Goal: Obtain resource: Download file/media

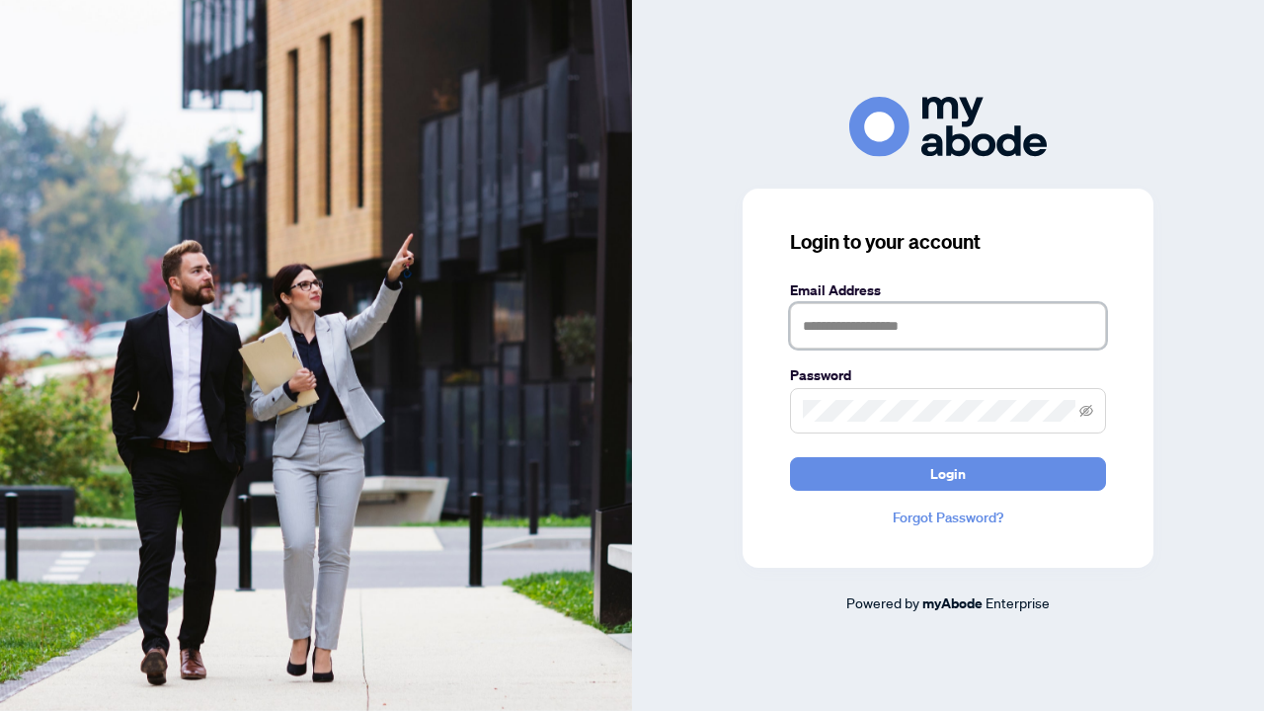
type input "**********"
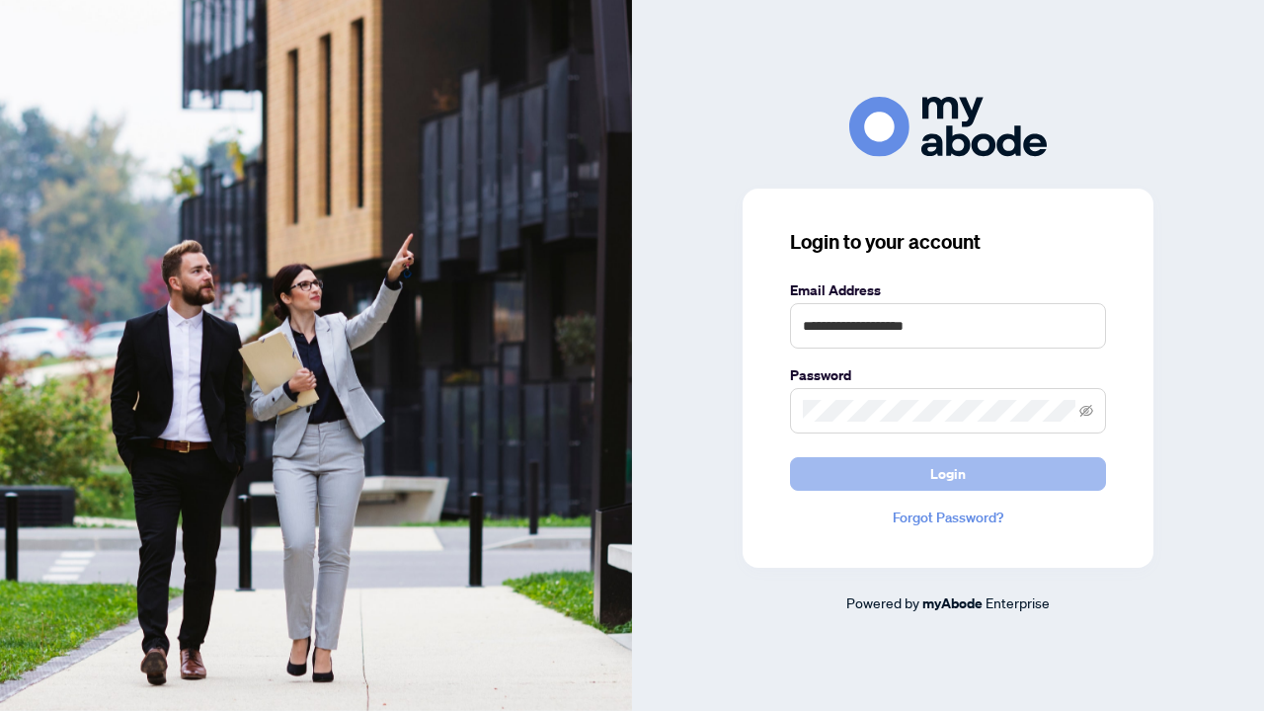
click at [953, 480] on span "Login" at bounding box center [948, 474] width 36 height 32
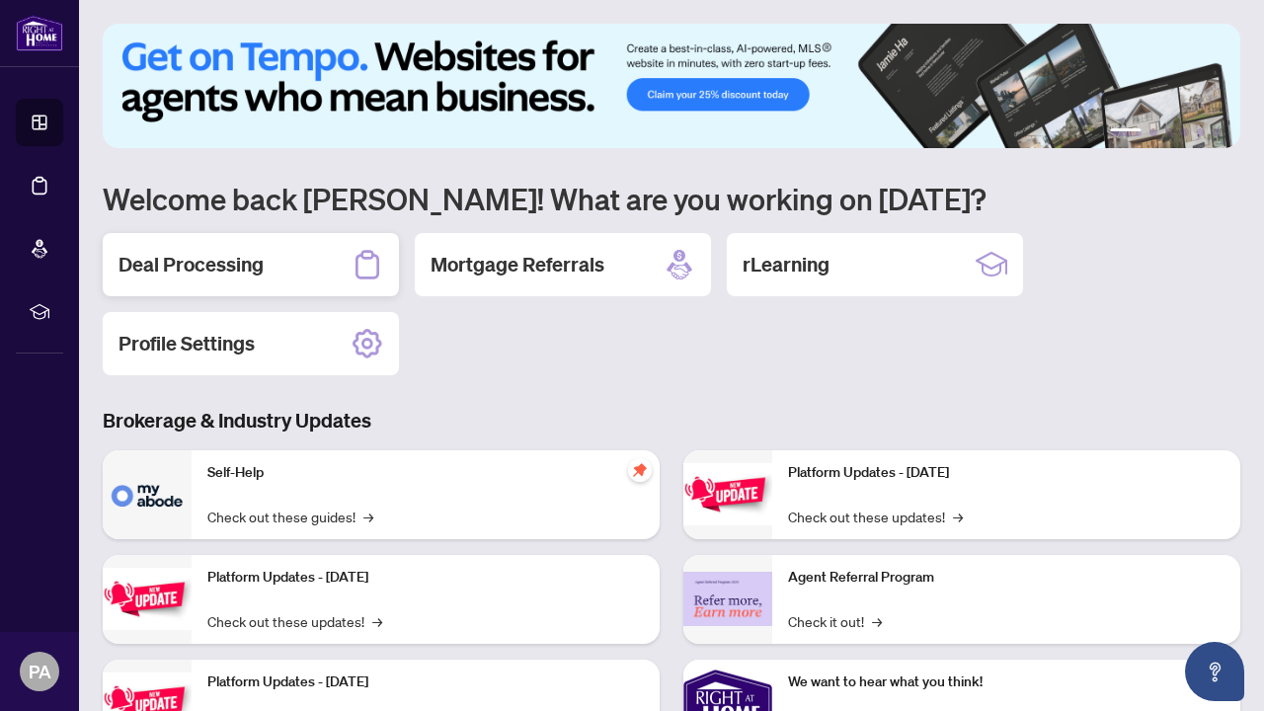
click at [257, 272] on h2 "Deal Processing" at bounding box center [191, 265] width 145 height 28
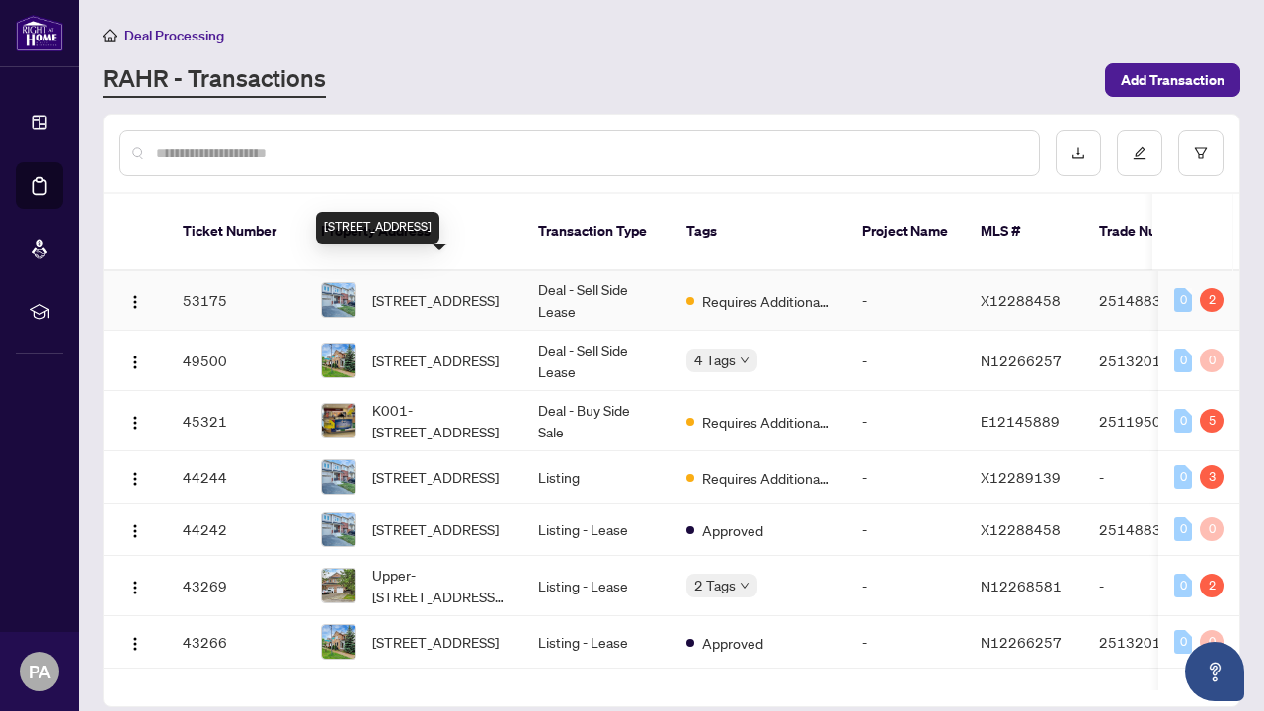
click at [464, 289] on span "[STREET_ADDRESS]" at bounding box center [435, 300] width 126 height 22
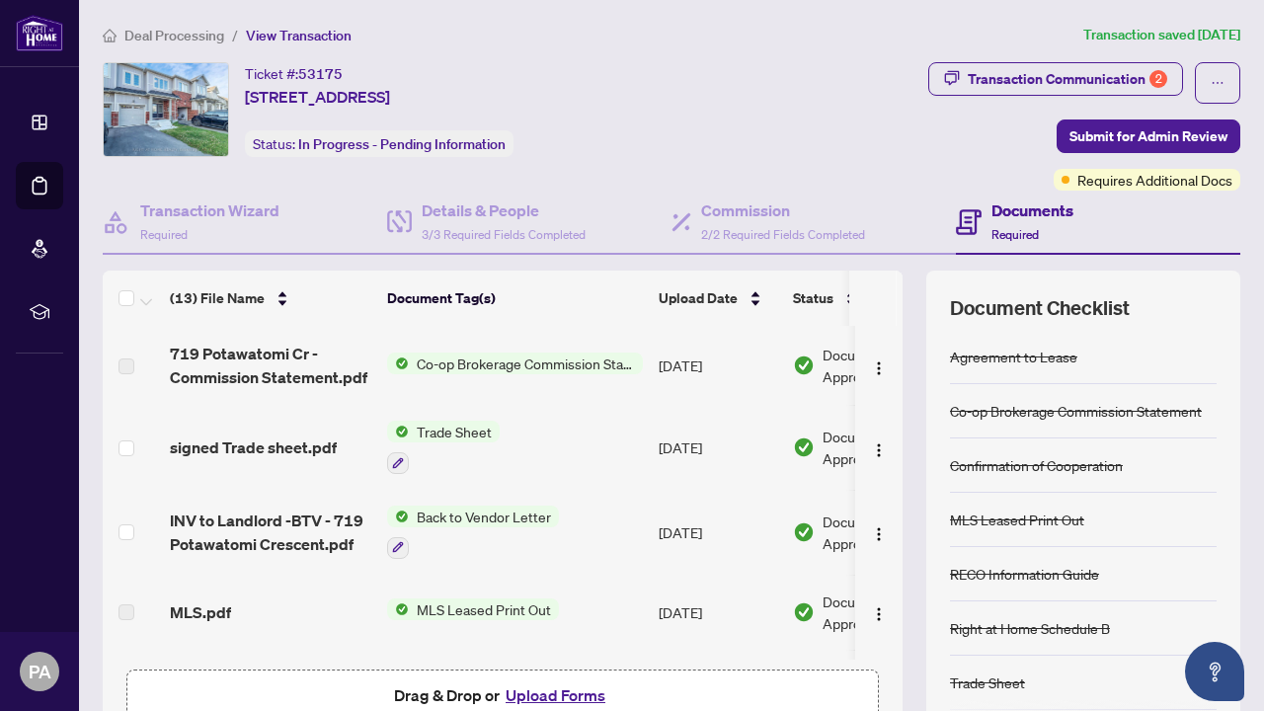
click at [467, 430] on span "Trade Sheet" at bounding box center [454, 432] width 91 height 22
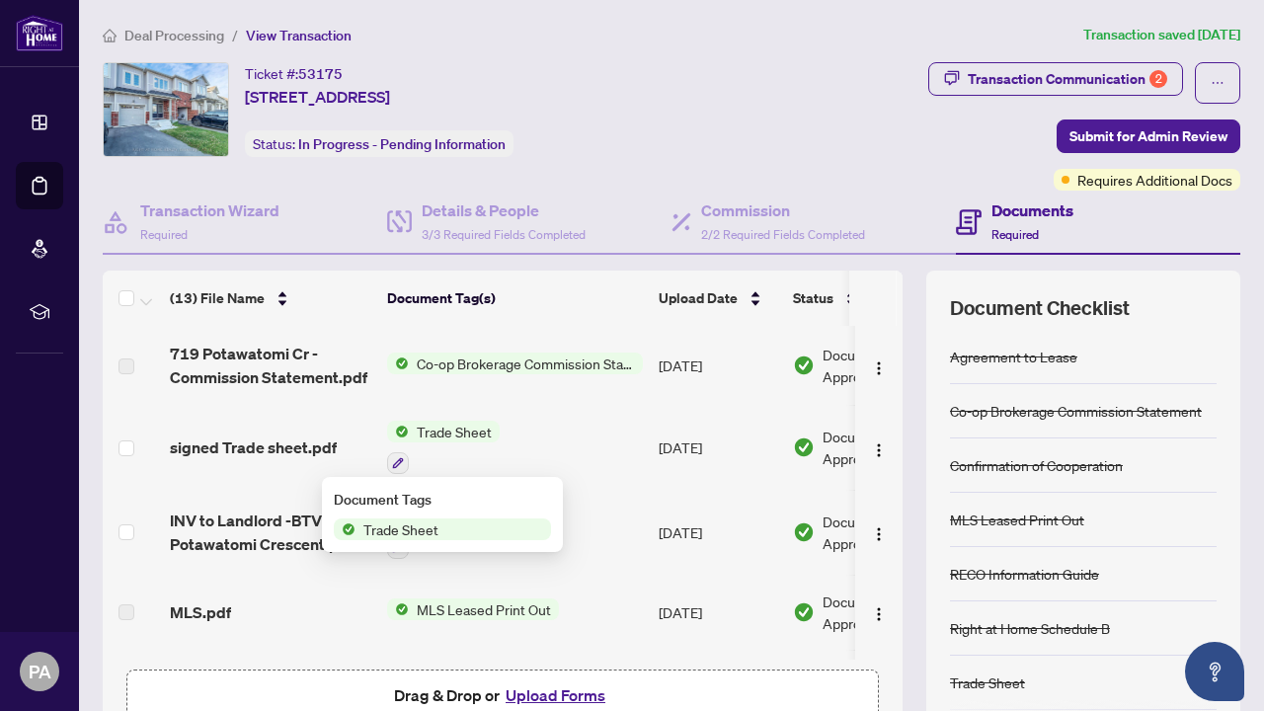
click at [402, 533] on span "Trade Sheet" at bounding box center [401, 530] width 91 height 22
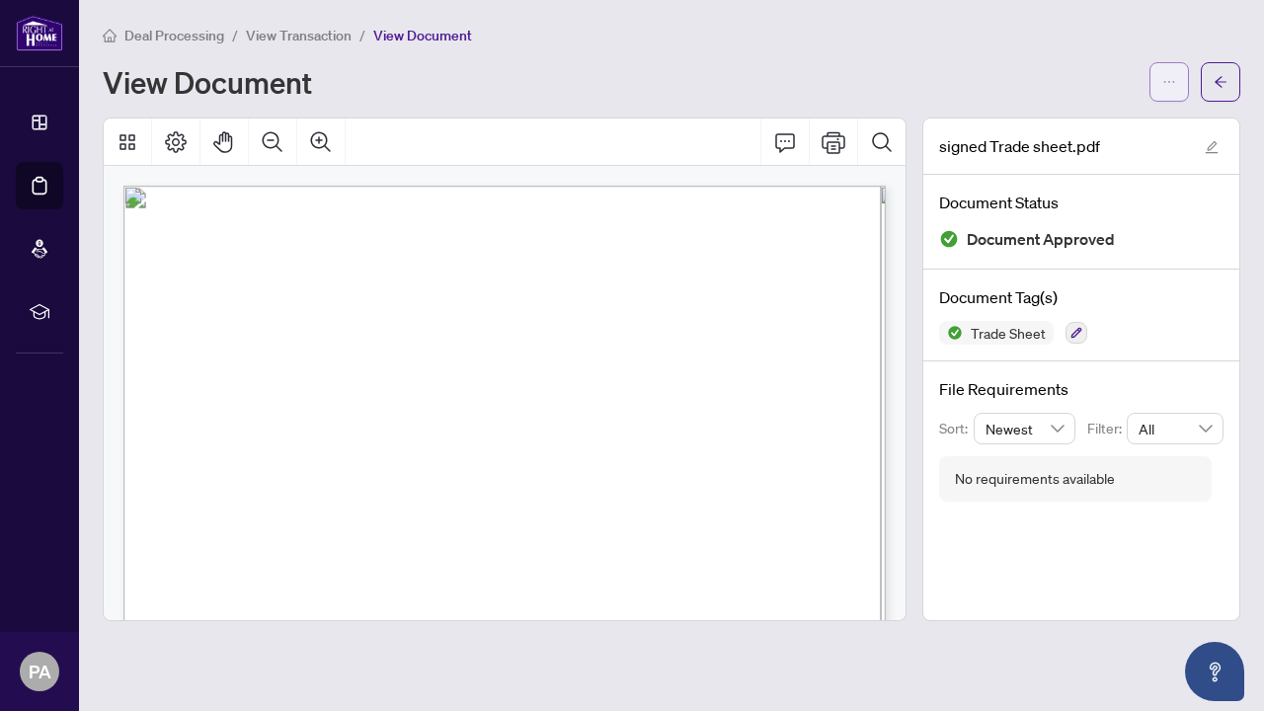
click at [1164, 84] on icon "ellipsis" at bounding box center [1169, 82] width 14 height 14
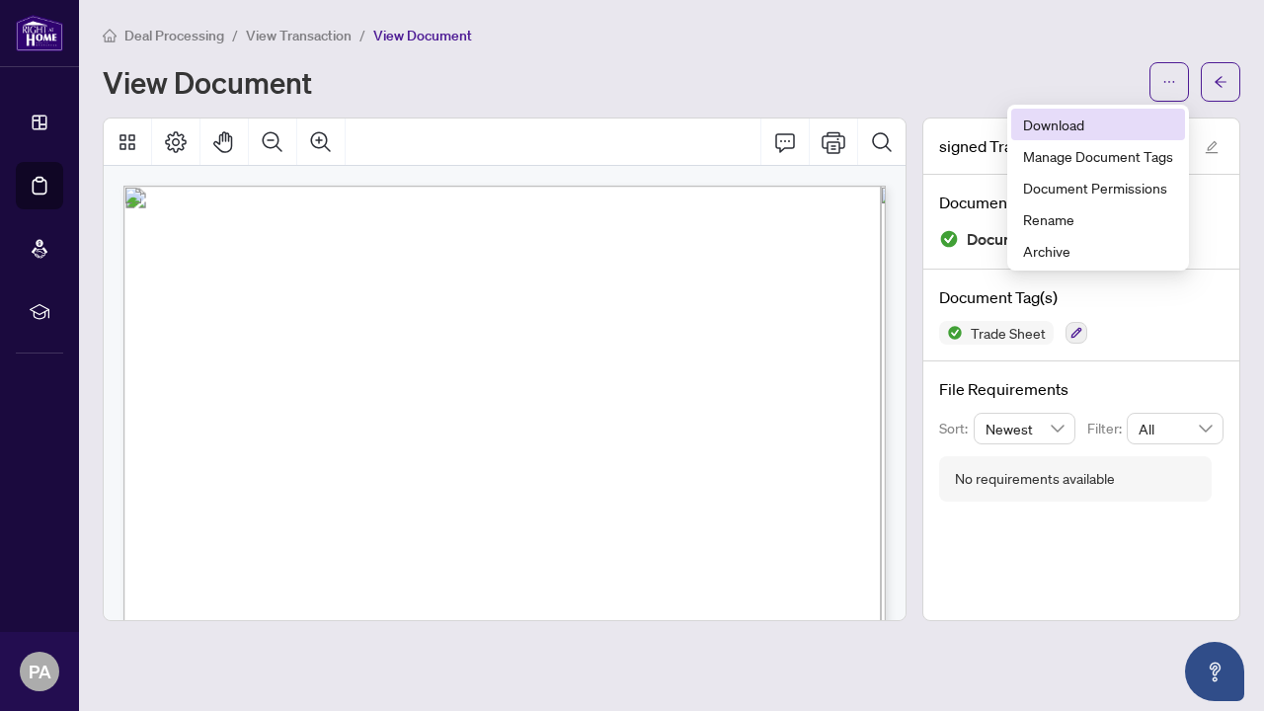
click at [1086, 124] on span "Download" at bounding box center [1098, 125] width 150 height 22
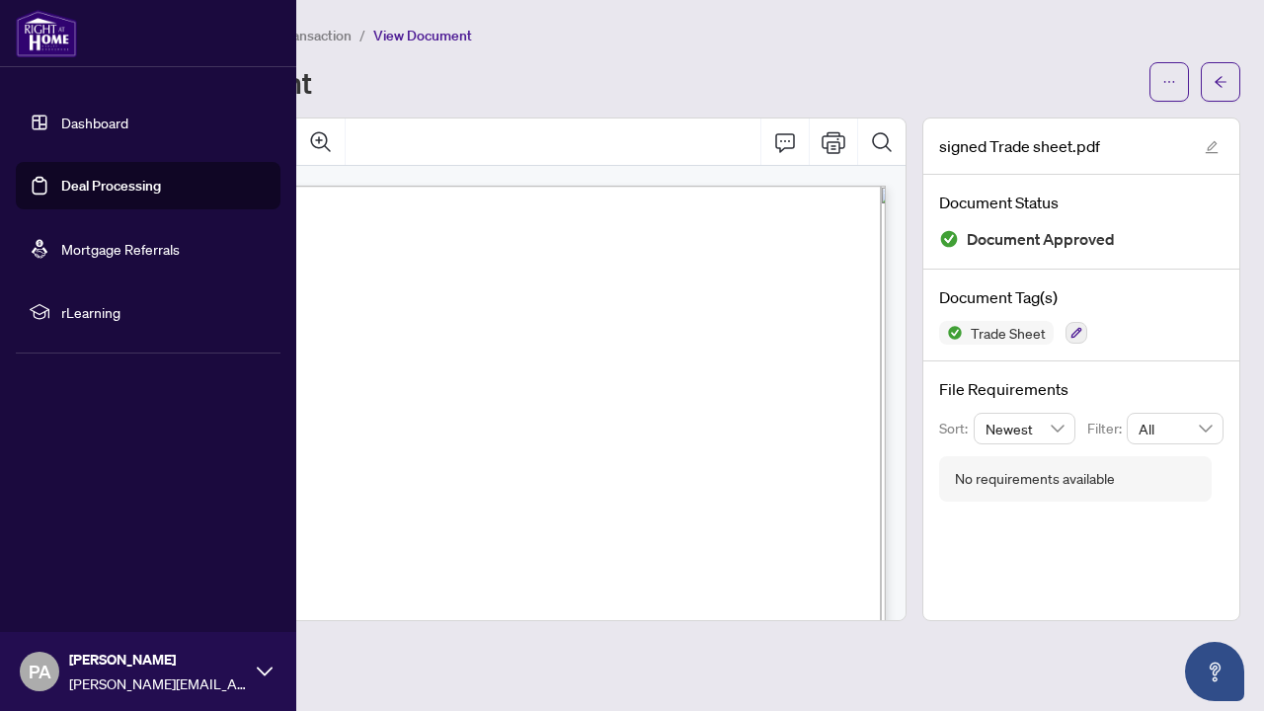
click at [128, 128] on link "Dashboard" at bounding box center [94, 123] width 67 height 18
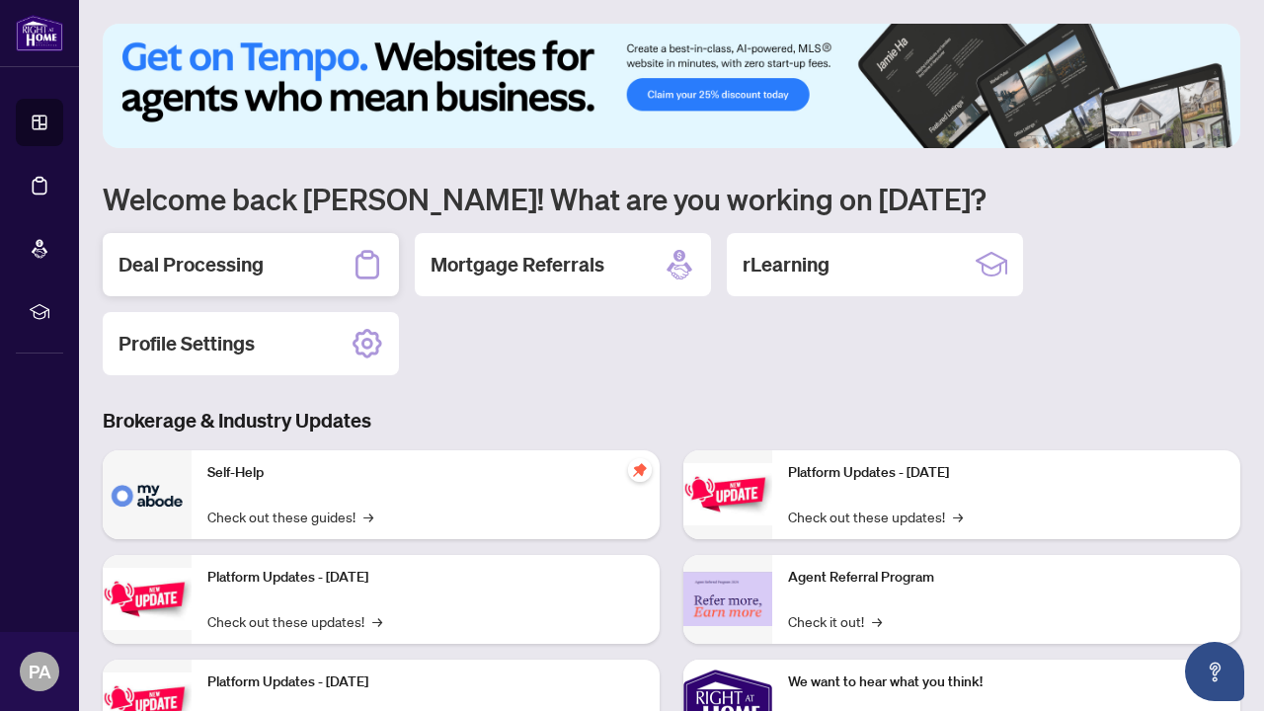
click at [255, 277] on h2 "Deal Processing" at bounding box center [191, 265] width 145 height 28
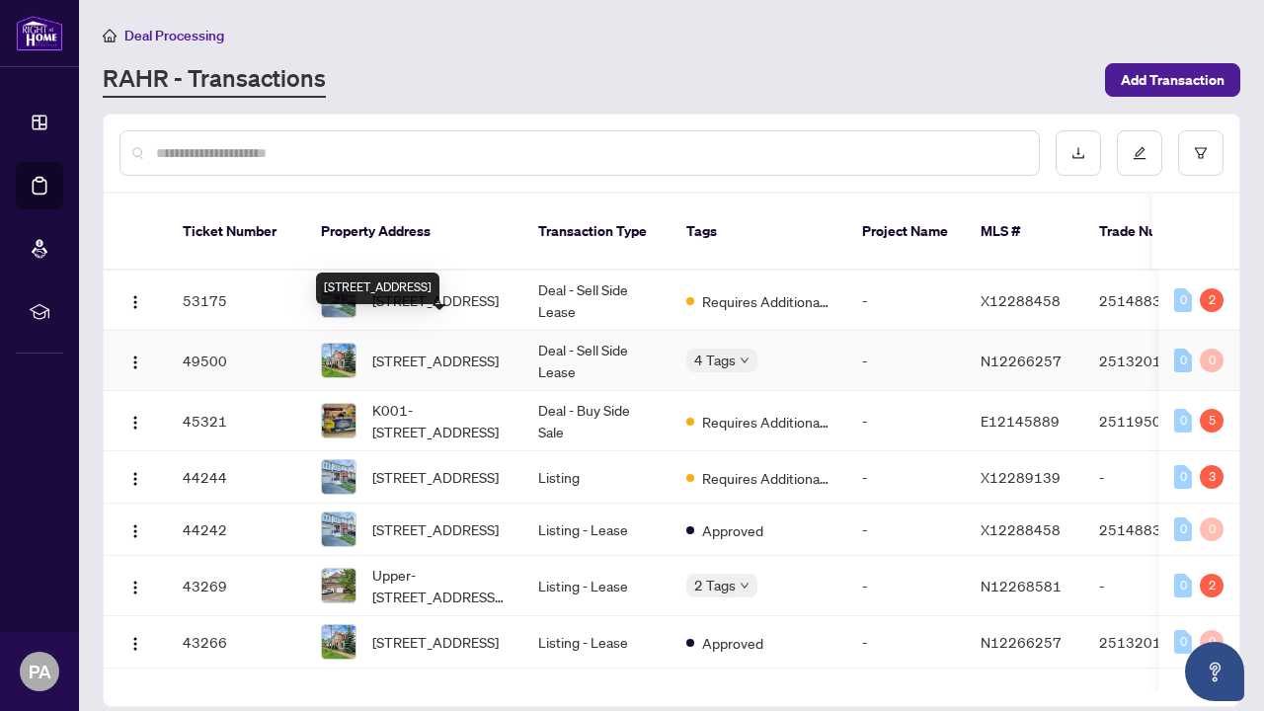
click at [469, 350] on span "1 Ray St, Markham, Ontario L3R 5X6, Canada" at bounding box center [435, 361] width 126 height 22
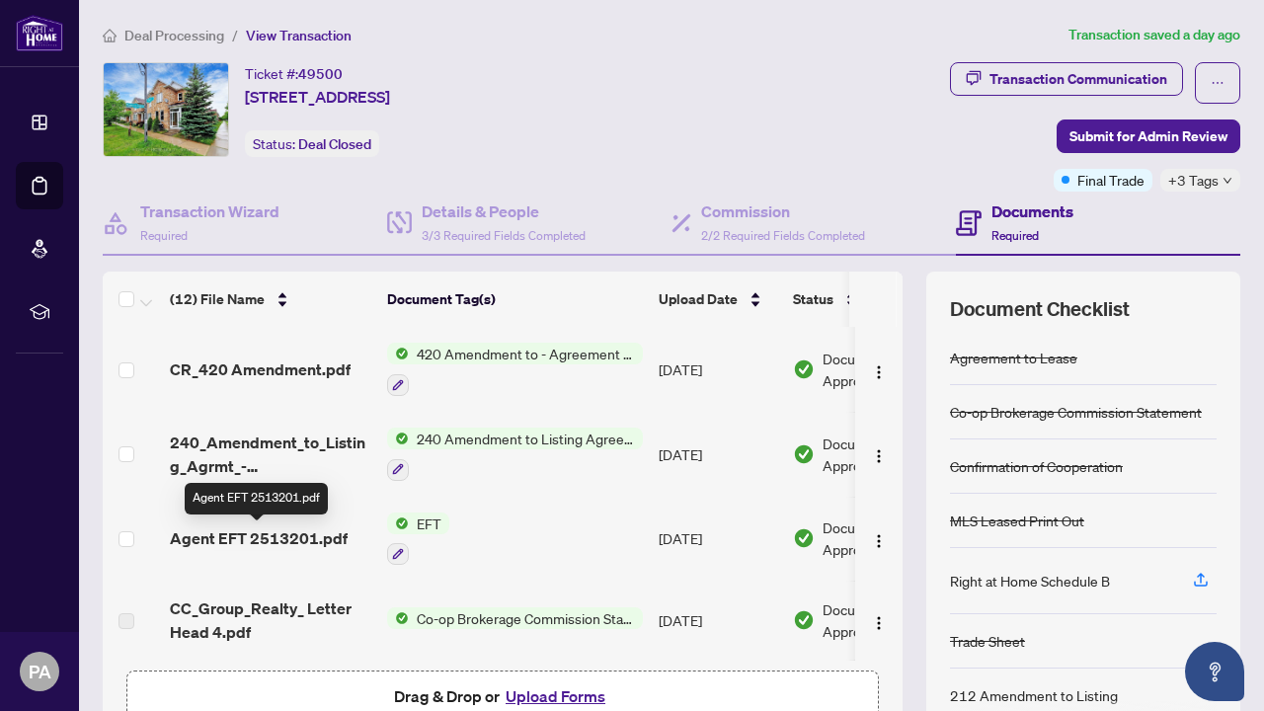
click at [318, 536] on span "Agent EFT 2513201.pdf" at bounding box center [259, 538] width 178 height 24
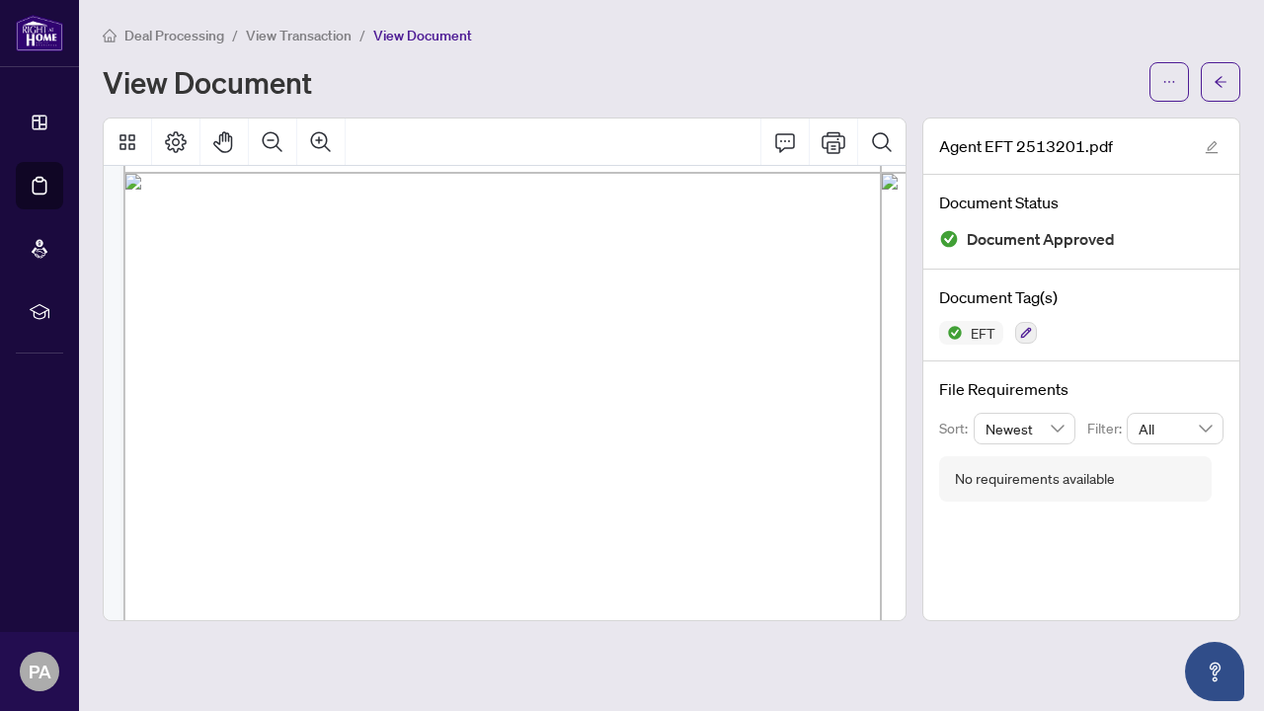
scroll to position [771, 0]
